Goal: Task Accomplishment & Management: Manage account settings

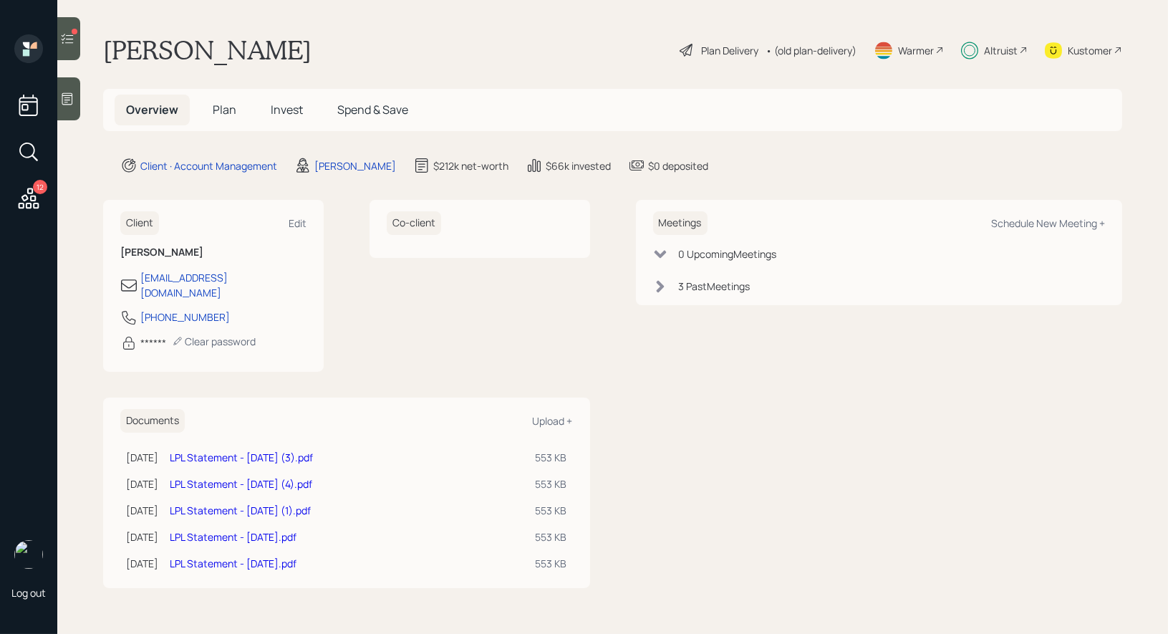
click at [281, 112] on span "Invest" at bounding box center [287, 110] width 32 height 16
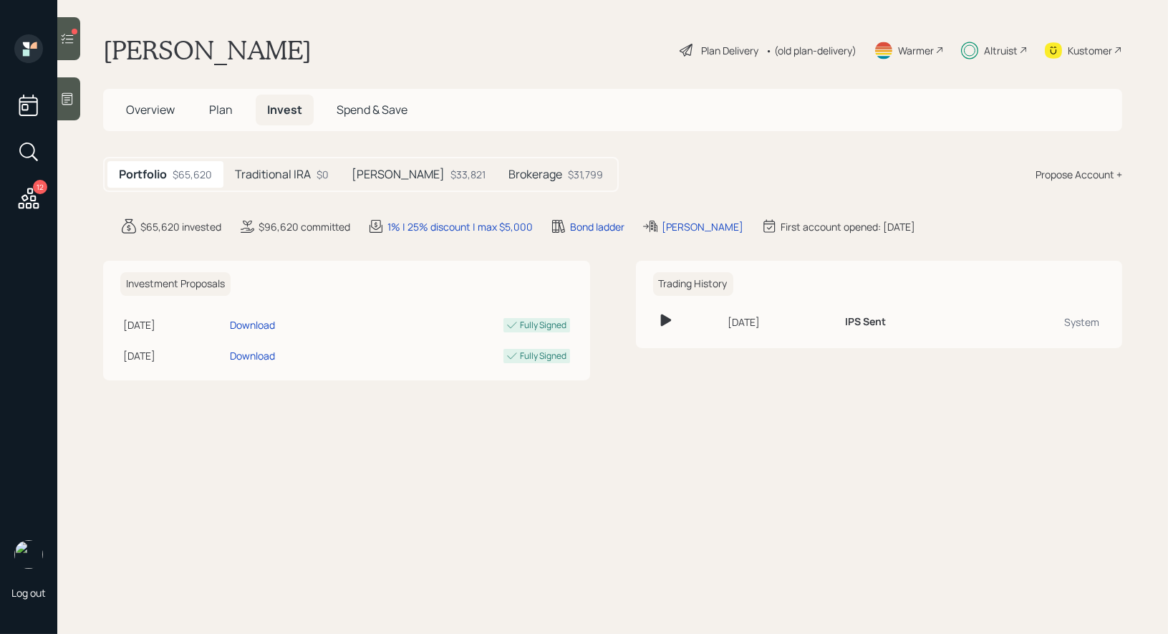
click at [67, 35] on icon at bounding box center [68, 39] width 12 height 10
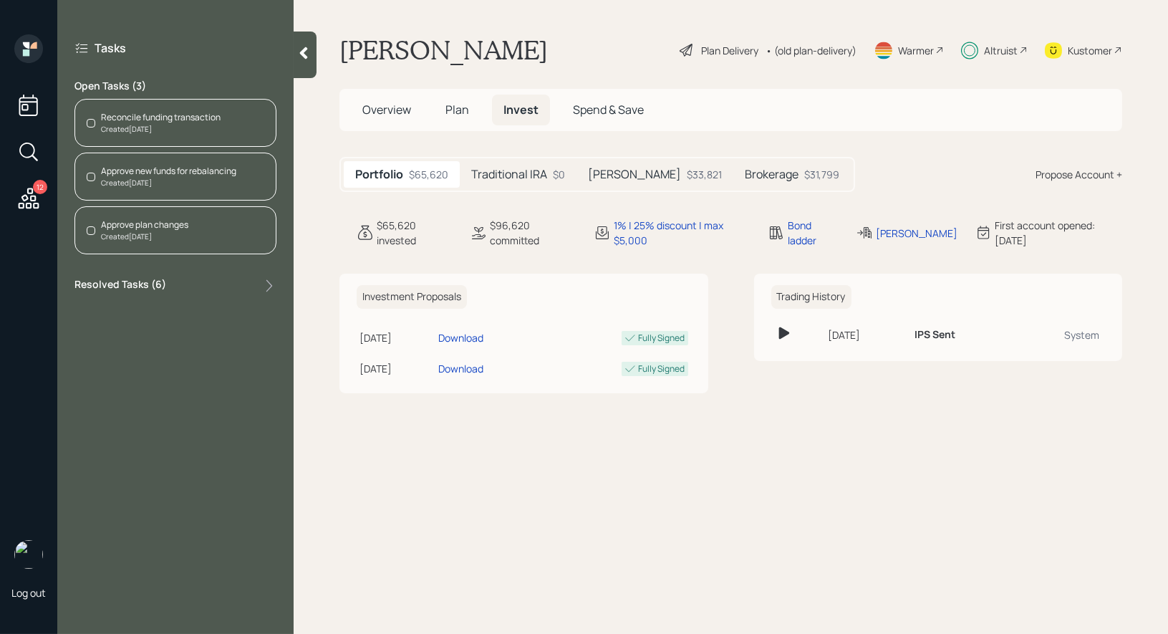
click at [168, 124] on div "Created [DATE]" at bounding box center [161, 129] width 120 height 11
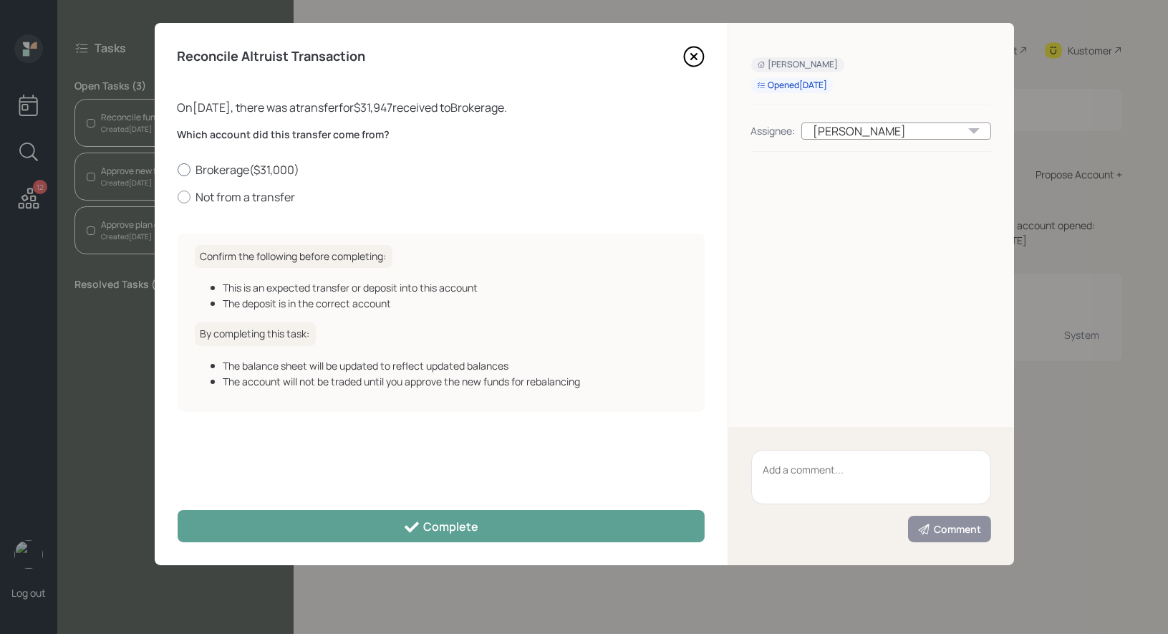
click at [184, 170] on div at bounding box center [184, 169] width 13 height 13
click at [178, 170] on input "Brokerage ( $31,000 )" at bounding box center [177, 169] width 1 height 1
radio input "true"
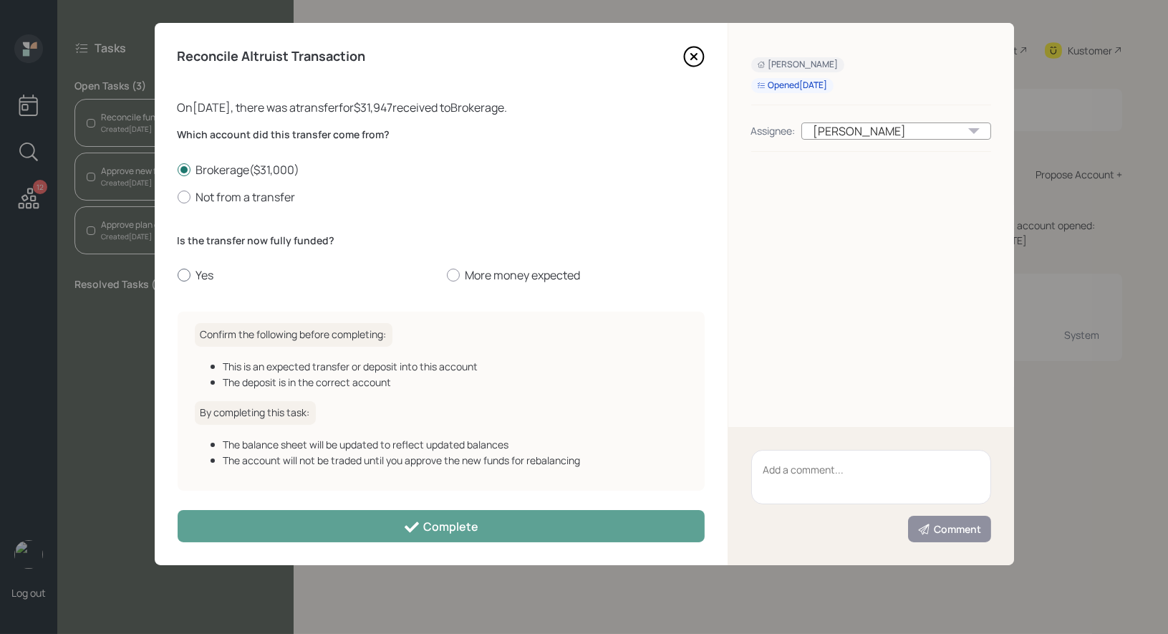
click at [178, 275] on div at bounding box center [184, 274] width 13 height 13
click at [177, 275] on input "Yes" at bounding box center [177, 275] width 1 height 1
radio input "true"
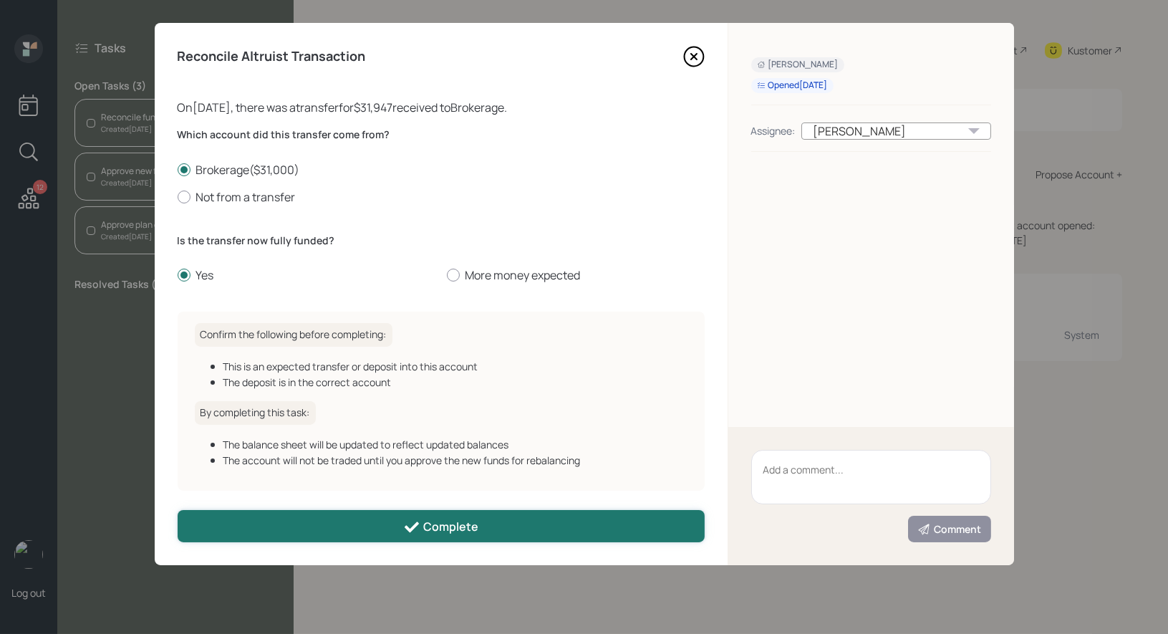
click at [295, 518] on button "Complete" at bounding box center [441, 526] width 527 height 32
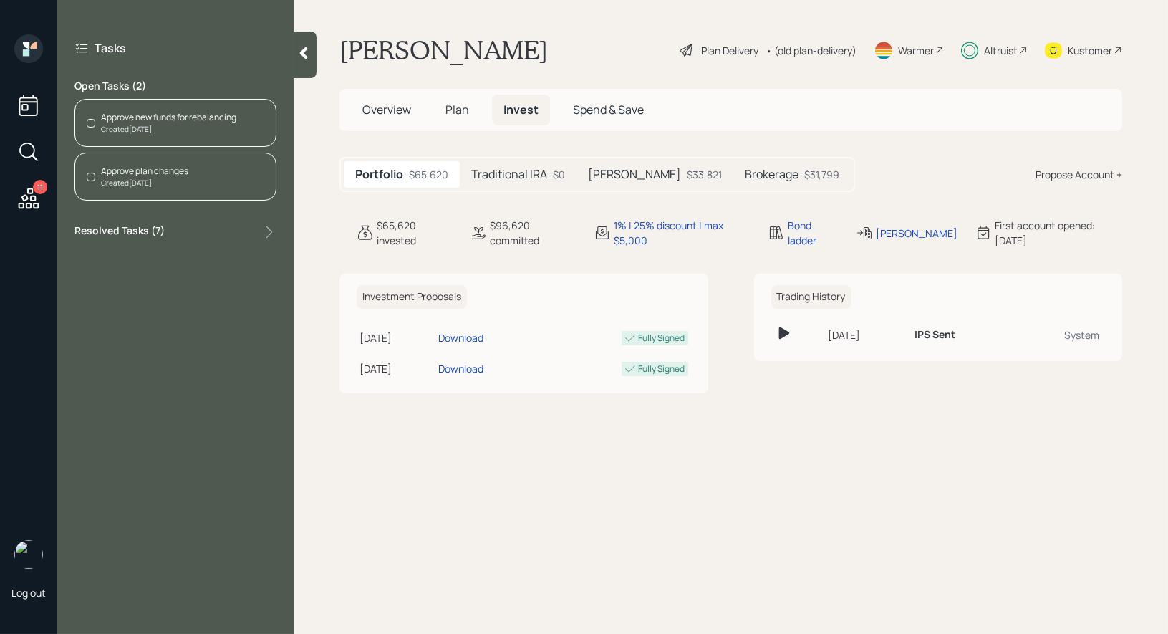
click at [107, 117] on div "Approve new funds for rebalancing" at bounding box center [168, 117] width 135 height 13
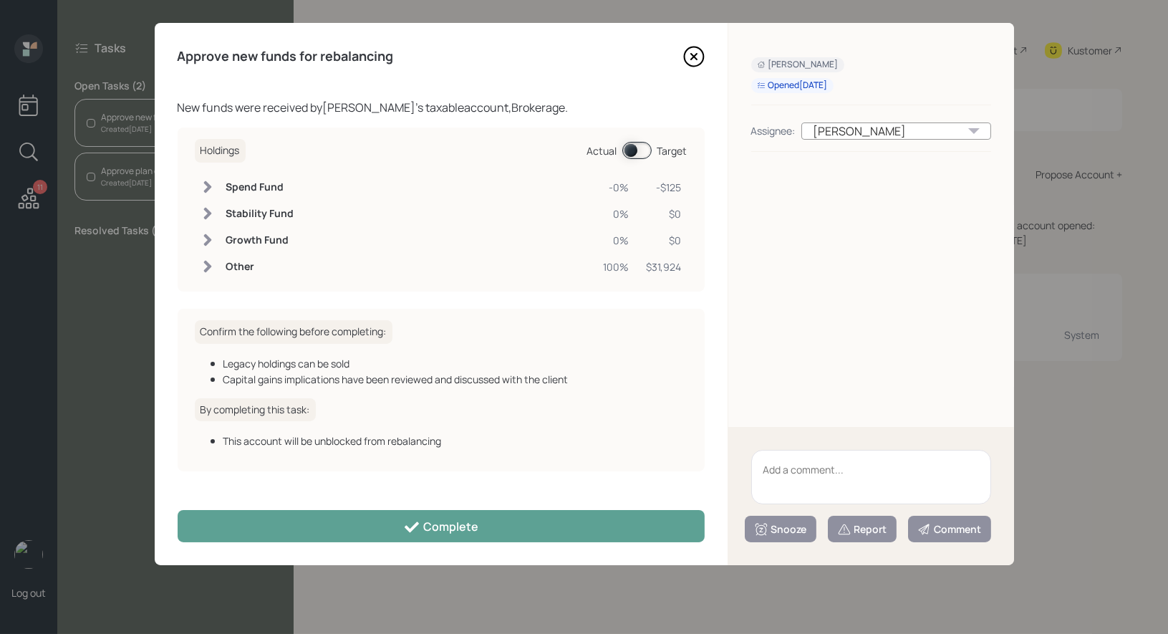
click at [687, 51] on icon at bounding box center [693, 56] width 21 height 21
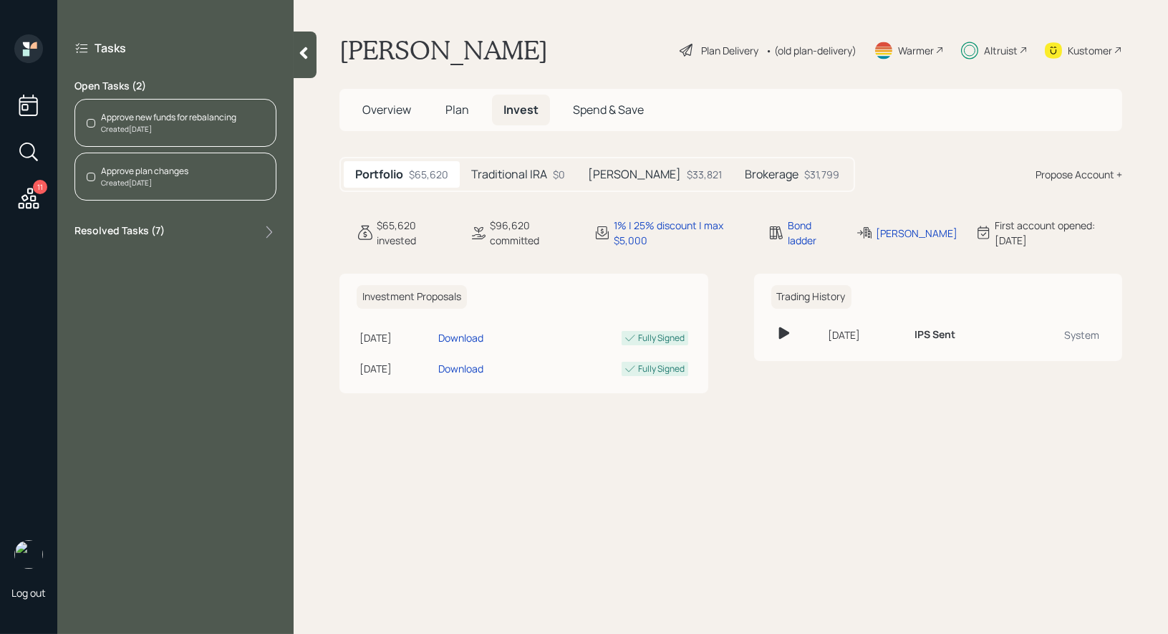
click at [457, 107] on span "Plan" at bounding box center [457, 110] width 24 height 16
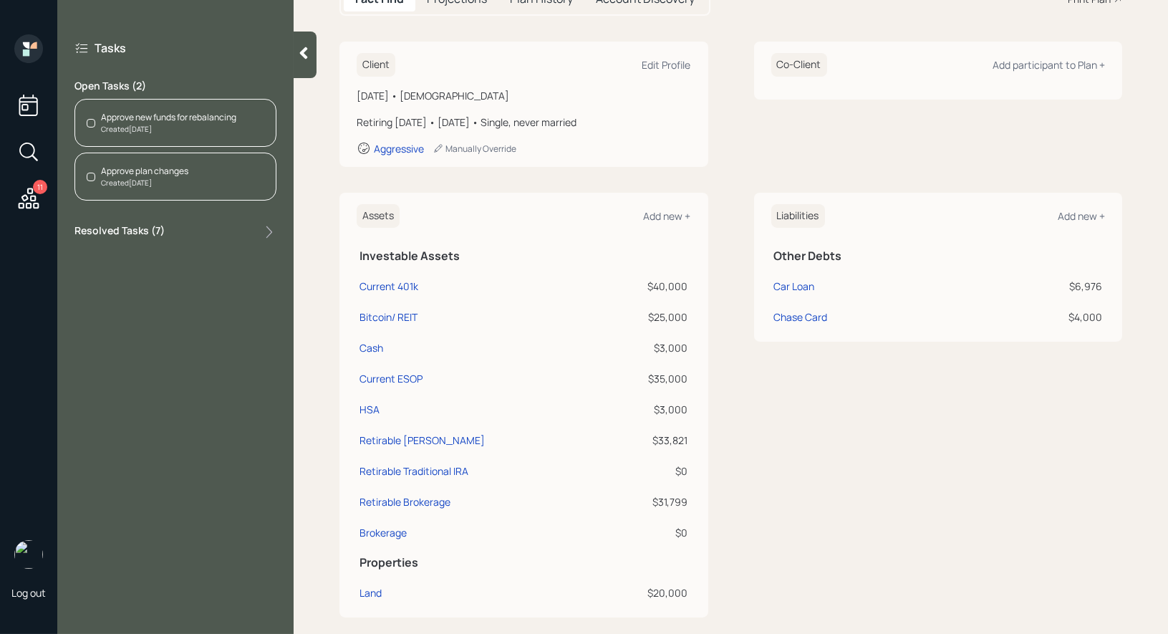
scroll to position [176, 0]
click at [389, 531] on div "Brokerage" at bounding box center [382, 530] width 47 height 15
select select "taxable"
select select "balanced"
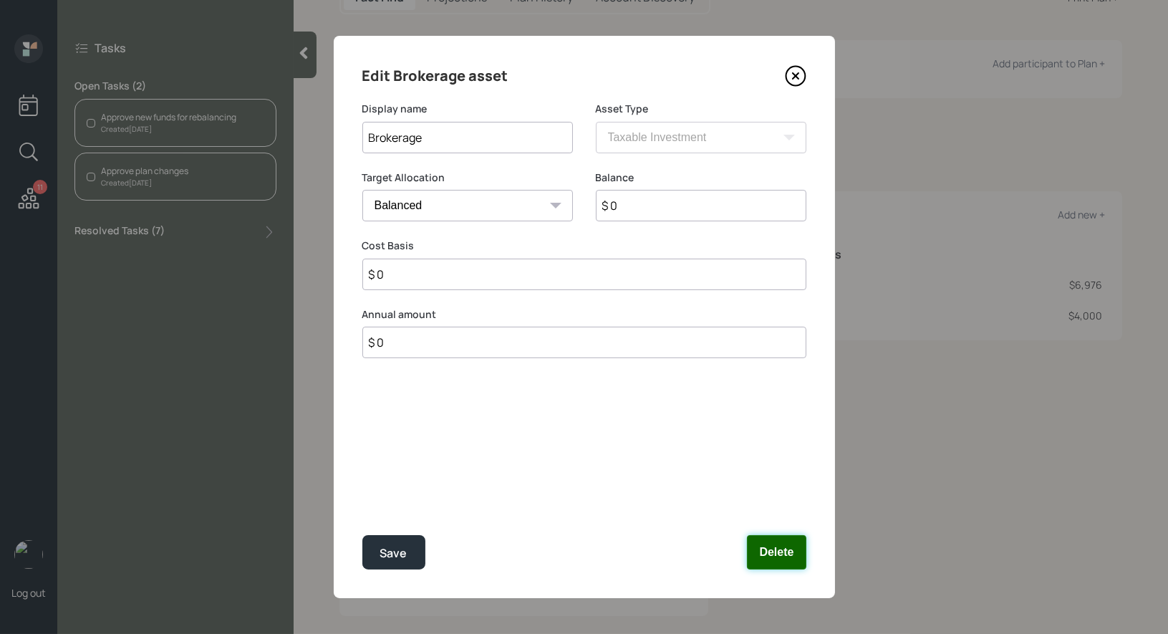
click at [774, 549] on button "Delete" at bounding box center [776, 552] width 59 height 34
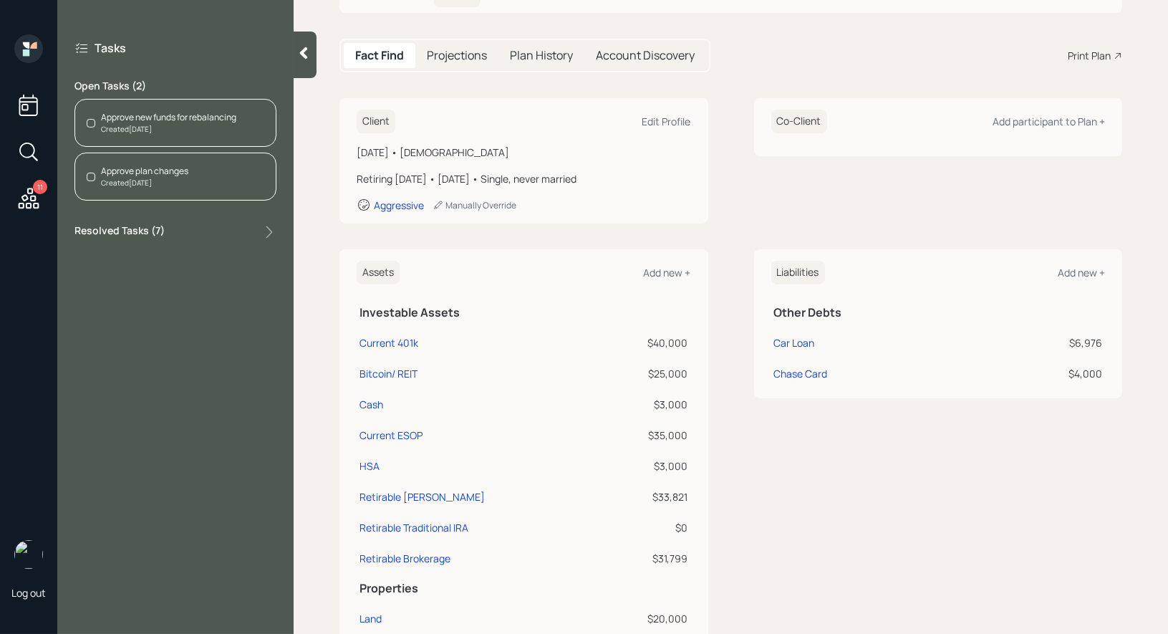
scroll to position [77, 0]
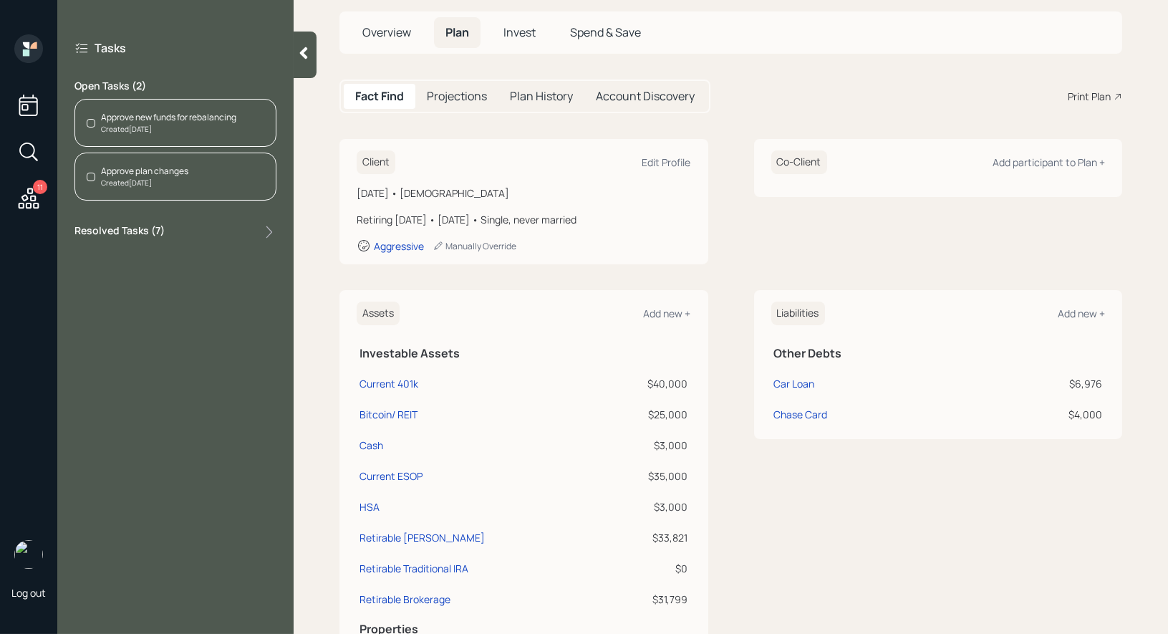
click at [125, 115] on div "Approve new funds for rebalancing" at bounding box center [168, 117] width 135 height 13
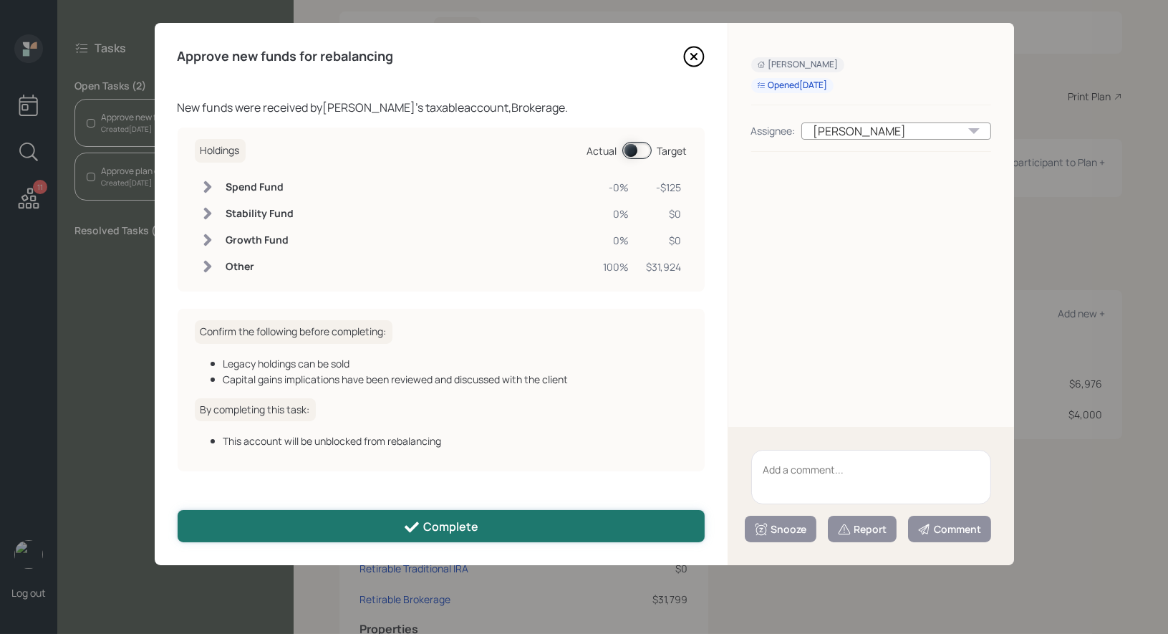
click at [498, 530] on button "Complete" at bounding box center [441, 526] width 527 height 32
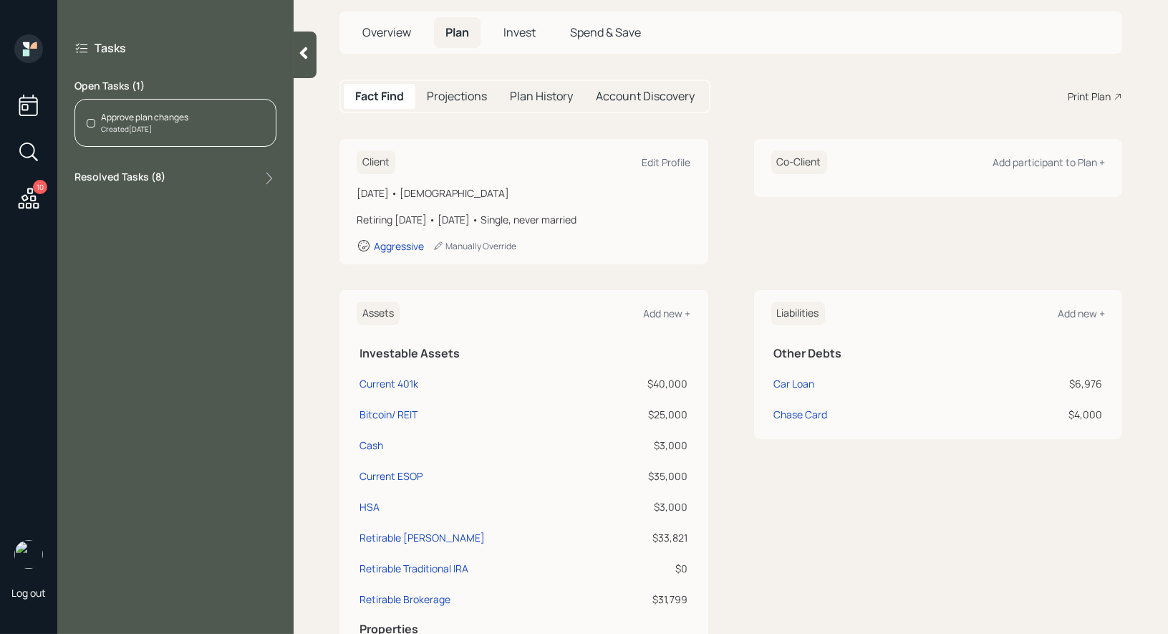
click at [137, 179] on label "Resolved Tasks ( 8 )" at bounding box center [119, 178] width 91 height 17
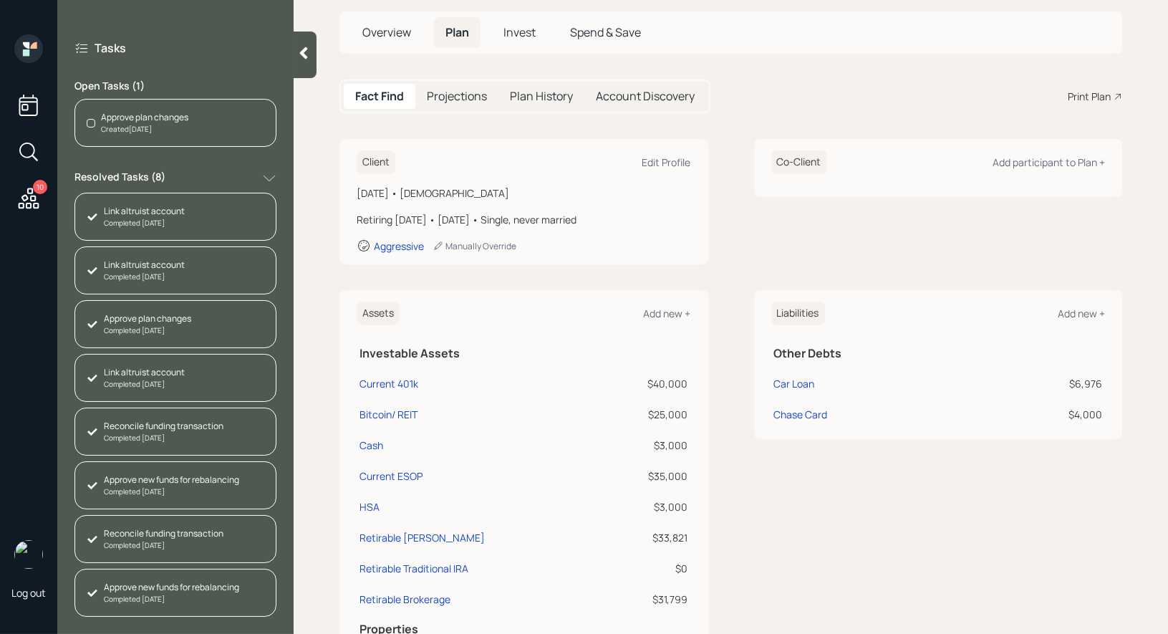
click at [185, 109] on div "Approve plan changes Created [DATE]" at bounding box center [175, 123] width 202 height 48
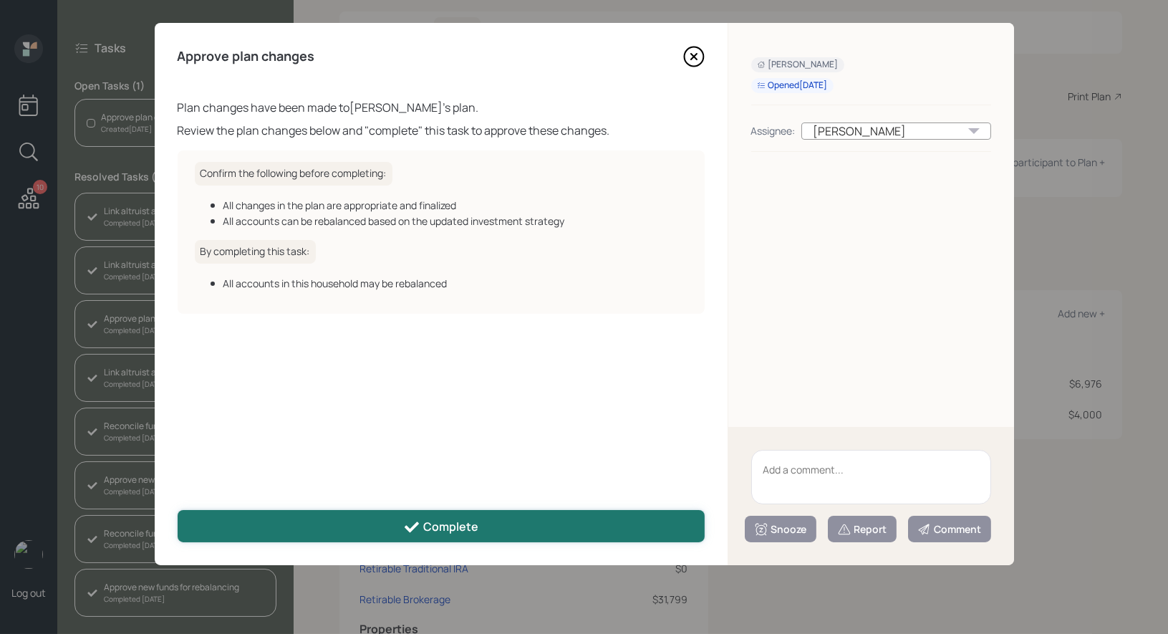
click at [469, 529] on div "Complete" at bounding box center [440, 526] width 75 height 17
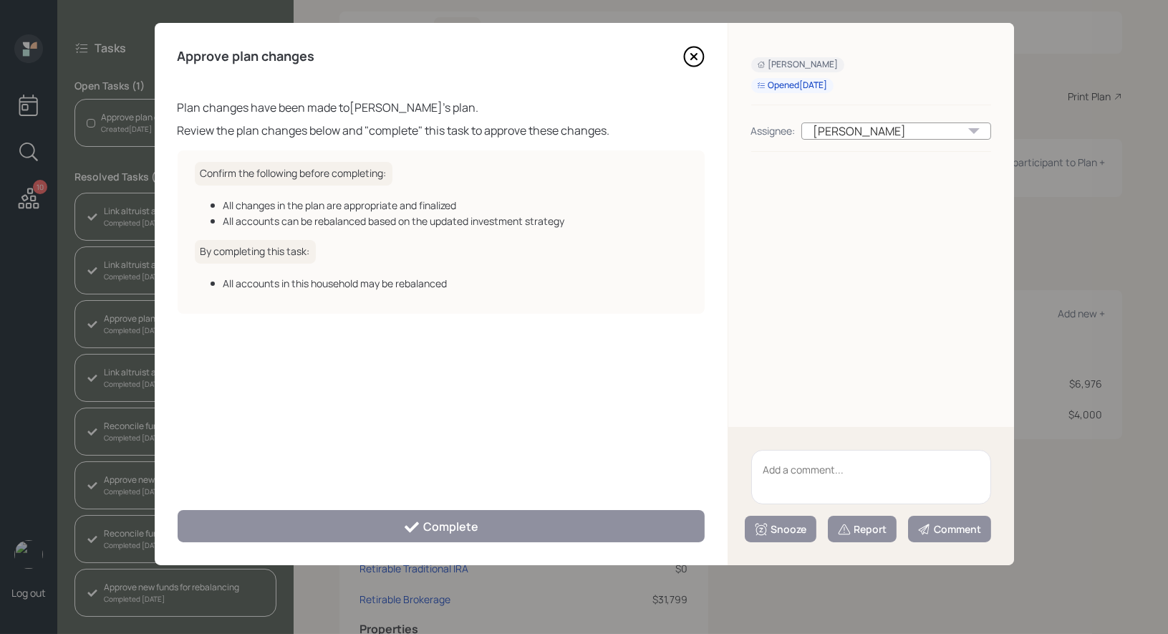
click at [693, 54] on icon at bounding box center [693, 56] width 21 height 21
